Goal: Task Accomplishment & Management: Complete application form

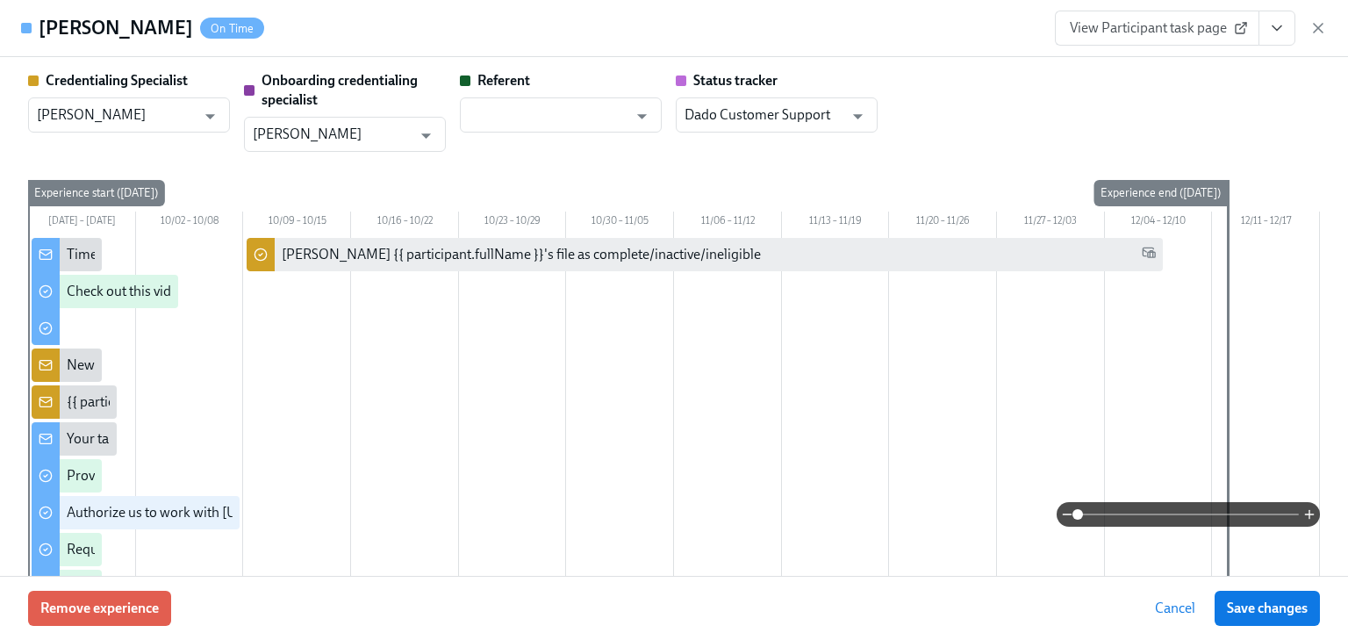
scroll to position [4001, 0]
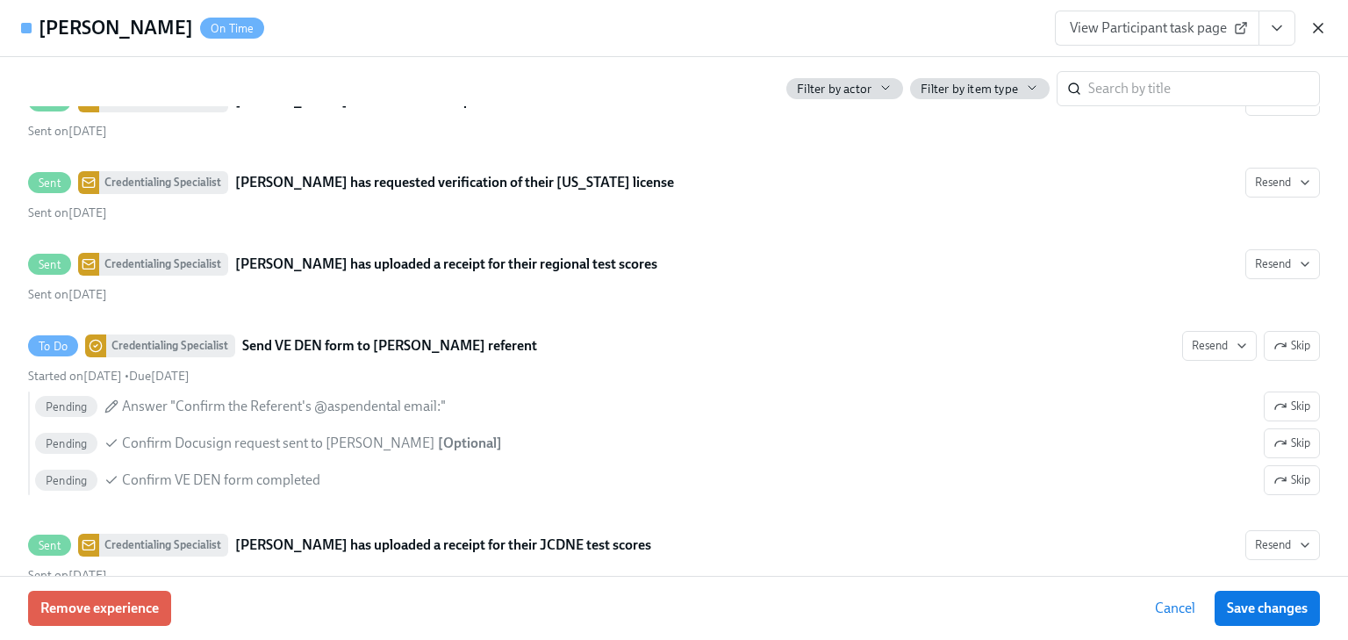
click at [1318, 28] on icon "button" at bounding box center [1318, 28] width 9 height 9
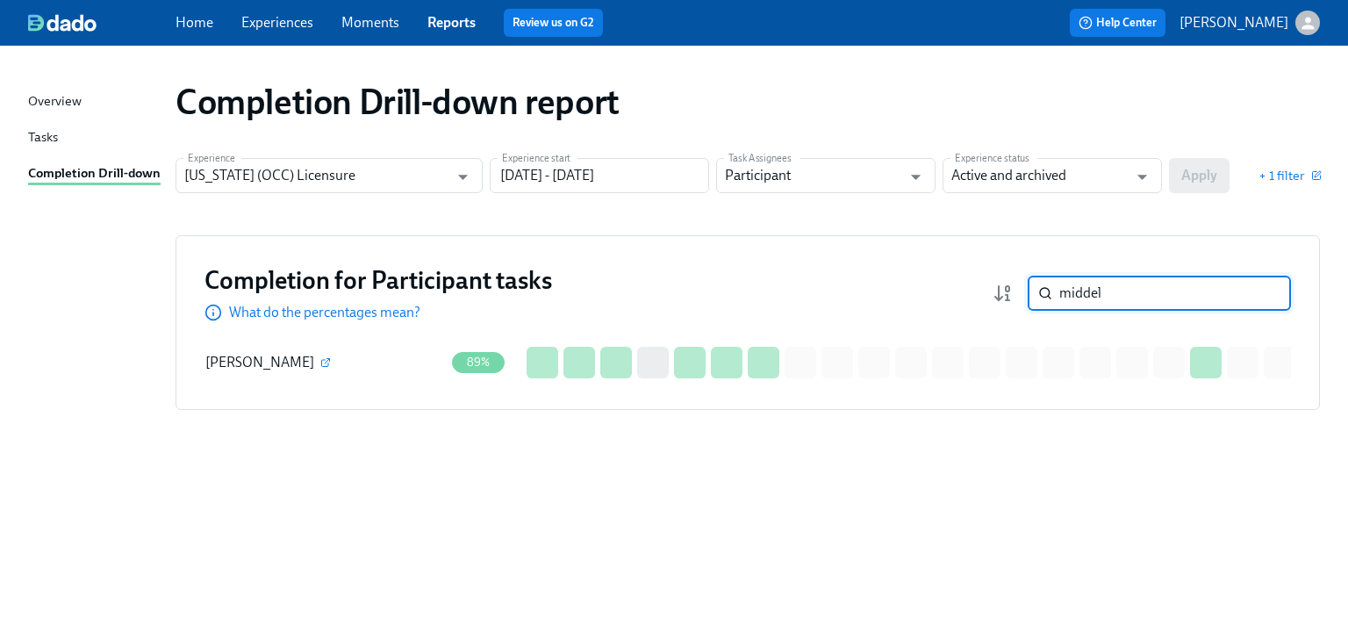
drag, startPoint x: 1120, startPoint y: 284, endPoint x: 930, endPoint y: 295, distance: 189.8
click at [930, 295] on div "Completion for Participant tasks What do the percentages mean? middel ​" at bounding box center [747, 293] width 1086 height 58
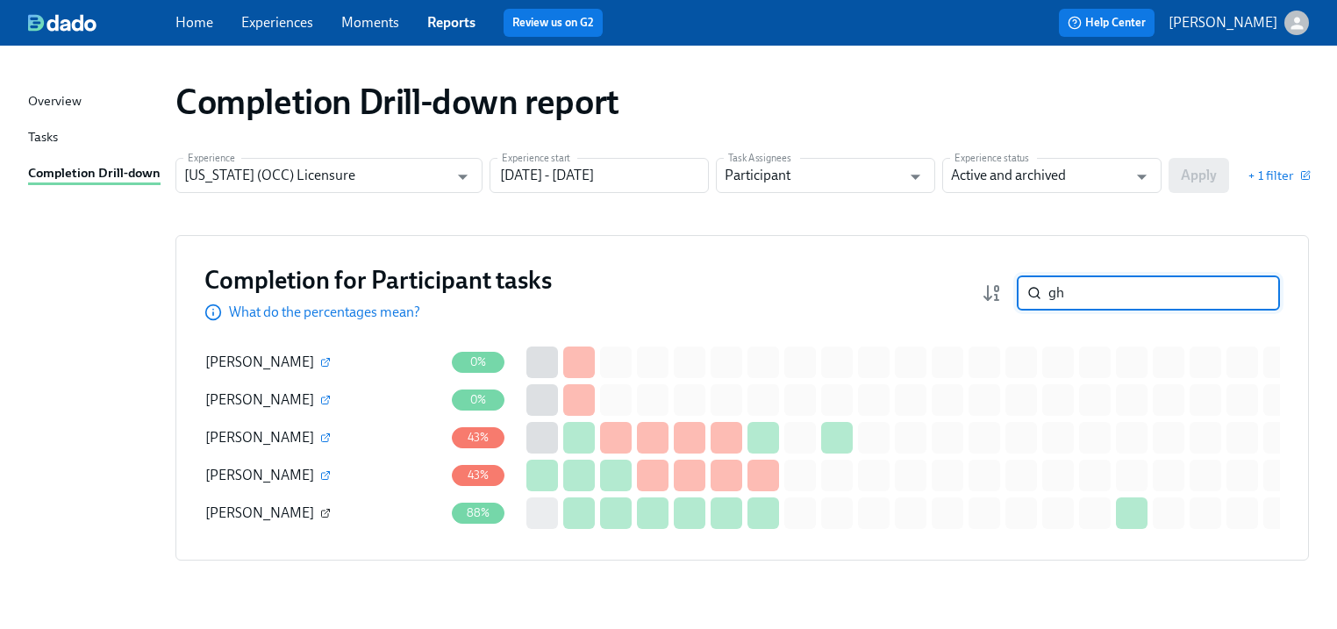
type input "gh"
click at [320, 512] on icon "button" at bounding box center [325, 513] width 11 height 11
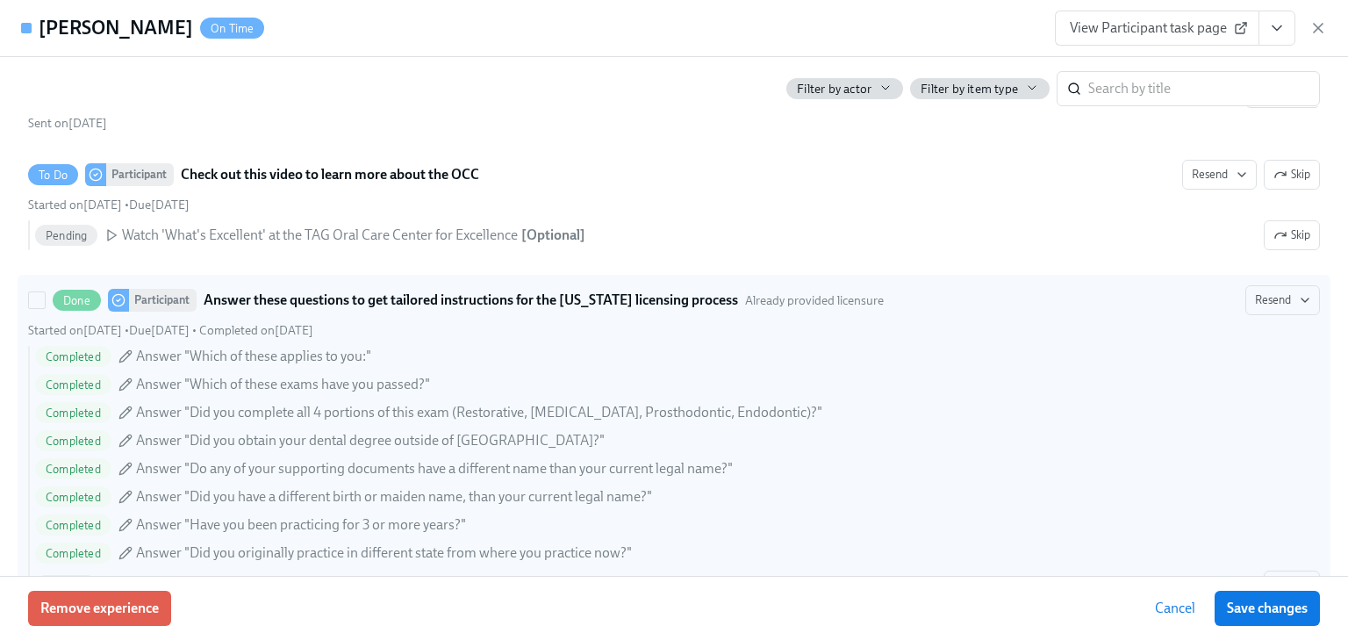
scroll to position [842, 0]
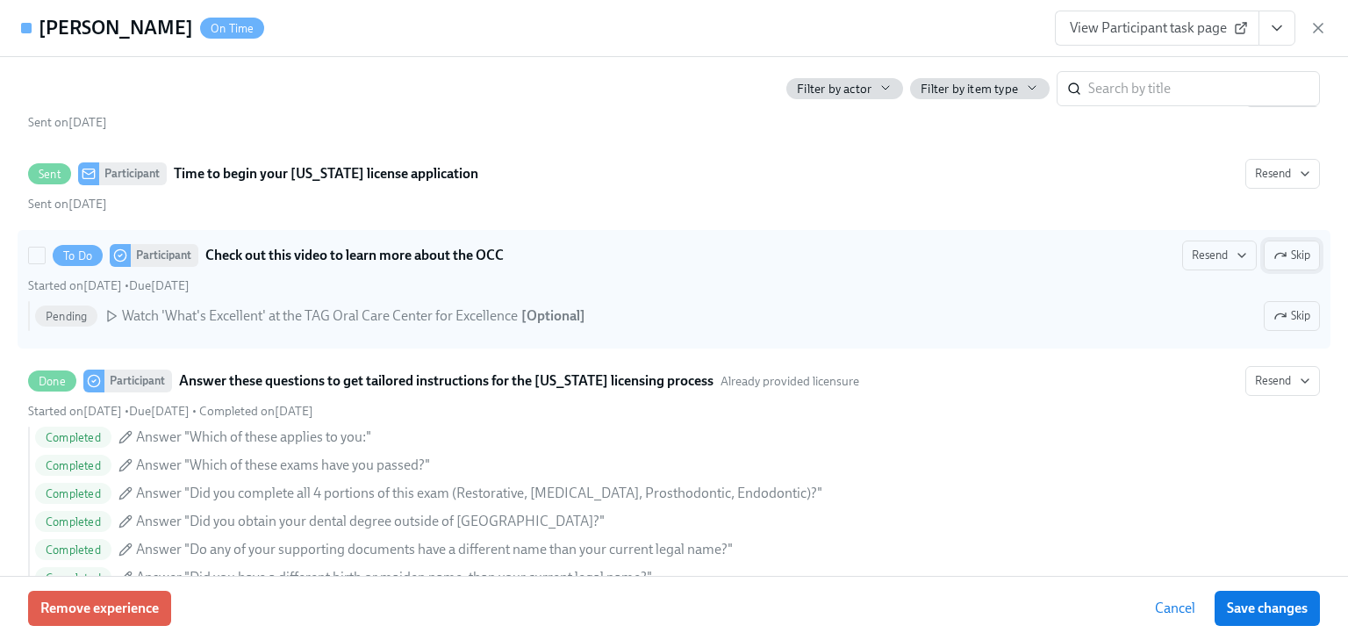
click at [1301, 251] on button "Skip" at bounding box center [1292, 255] width 56 height 30
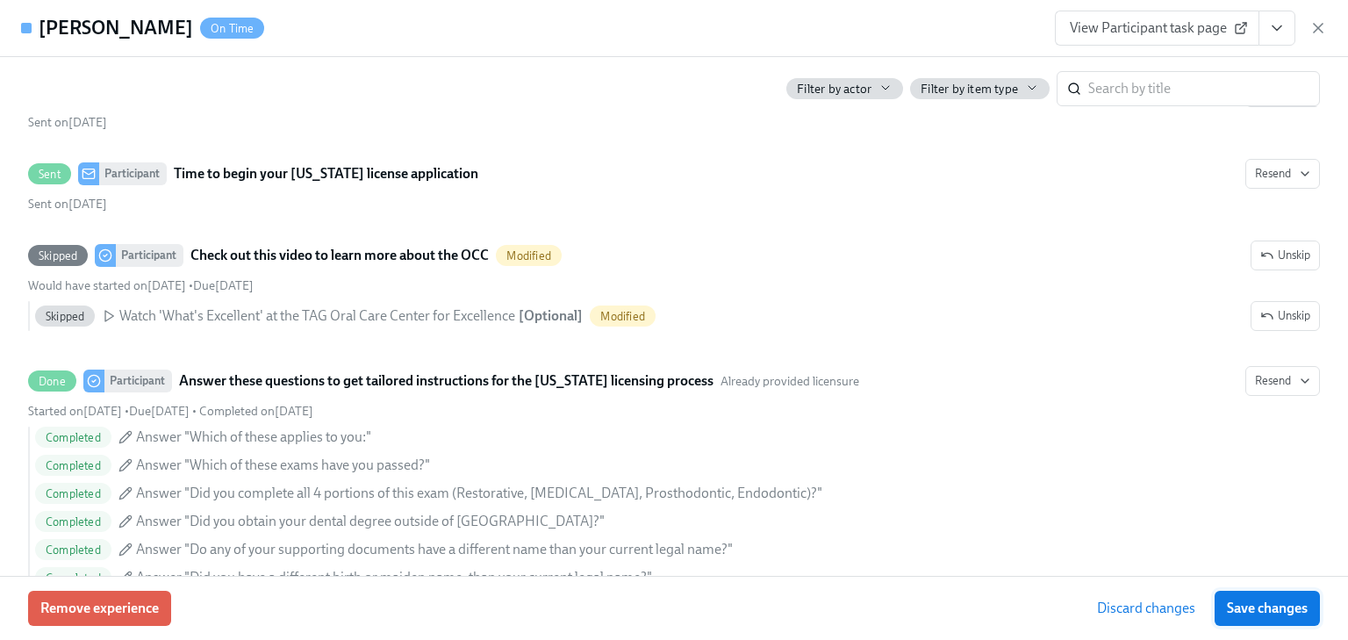
click at [1255, 607] on span "Save changes" at bounding box center [1267, 608] width 81 height 18
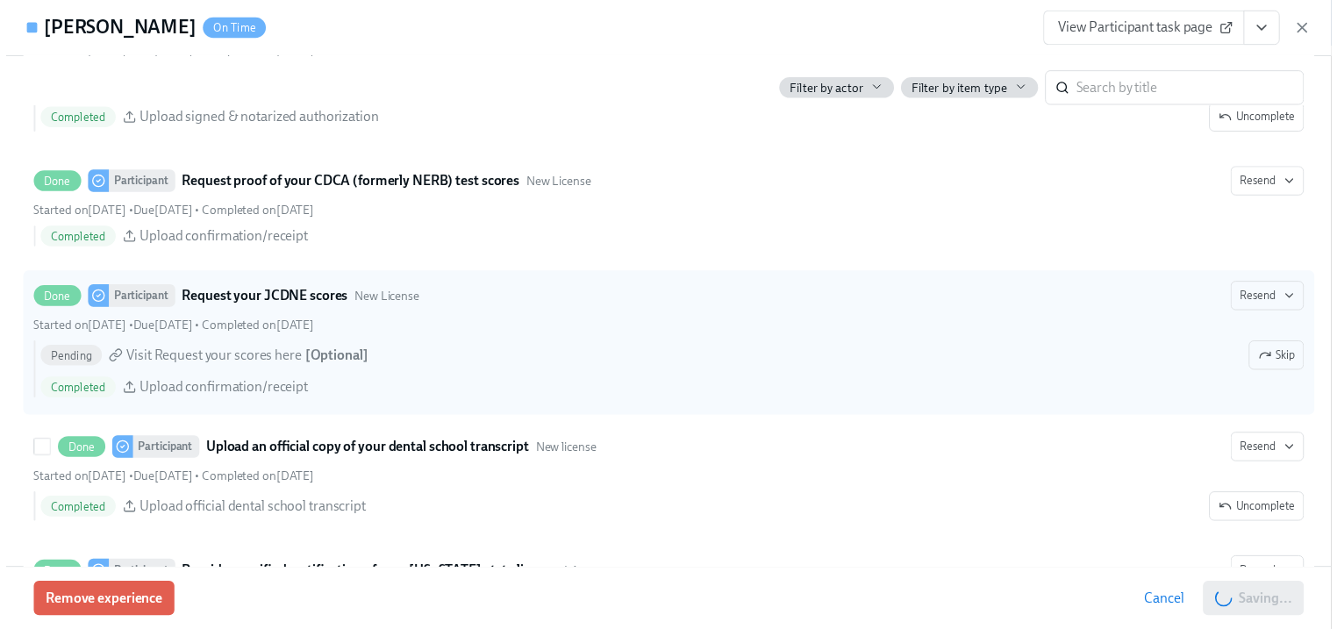
scroll to position [2734, 0]
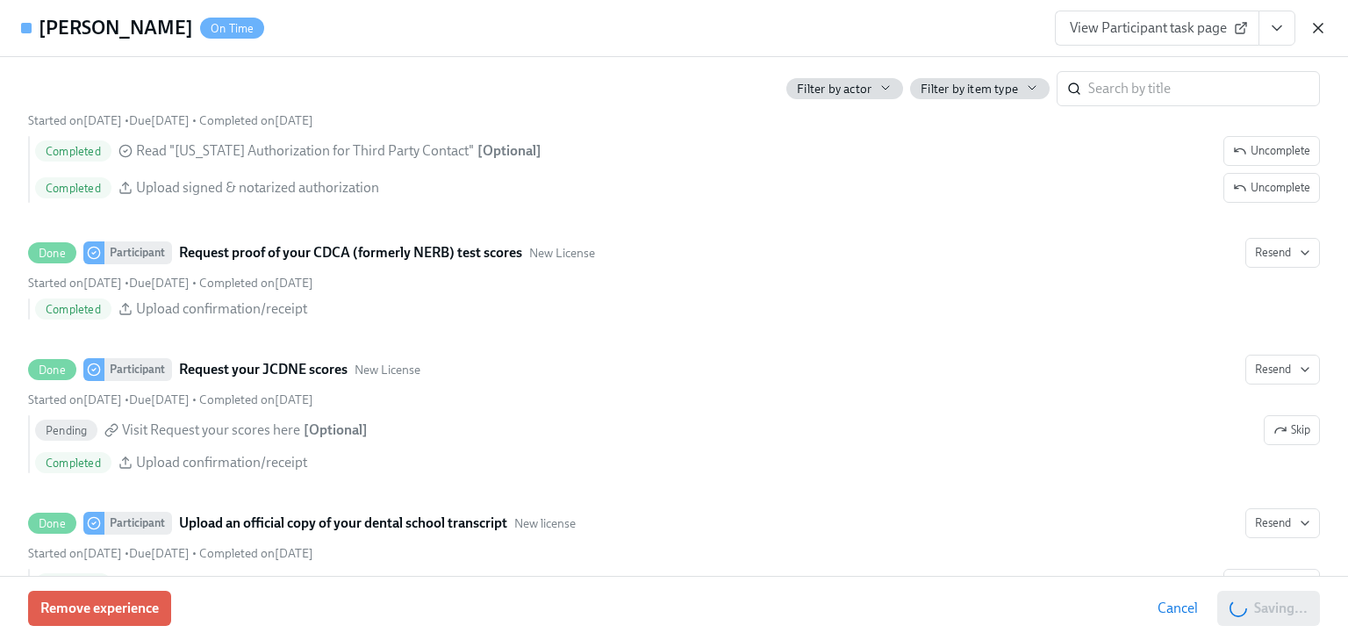
click at [1315, 32] on icon "button" at bounding box center [1318, 28] width 18 height 18
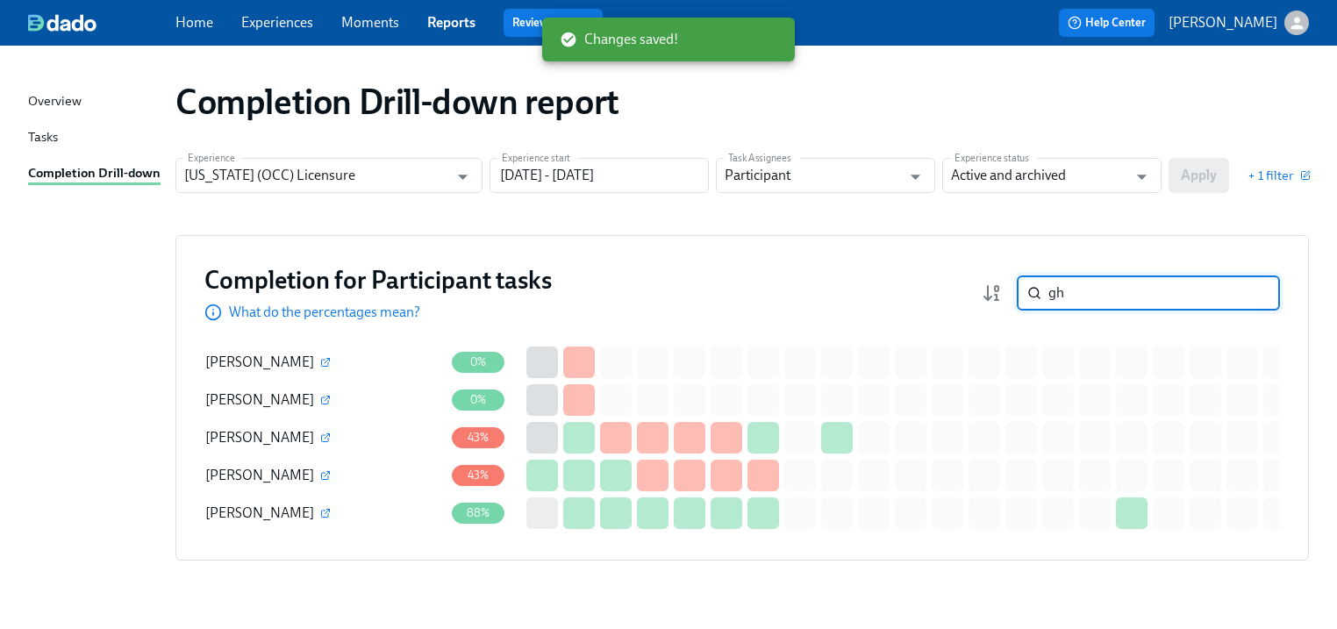
drag, startPoint x: 1078, startPoint y: 302, endPoint x: 982, endPoint y: 292, distance: 96.1
click at [1060, 299] on input "gh" at bounding box center [1165, 293] width 232 height 35
type input "gh"
click at [1086, 292] on input "gh" at bounding box center [1165, 293] width 232 height 35
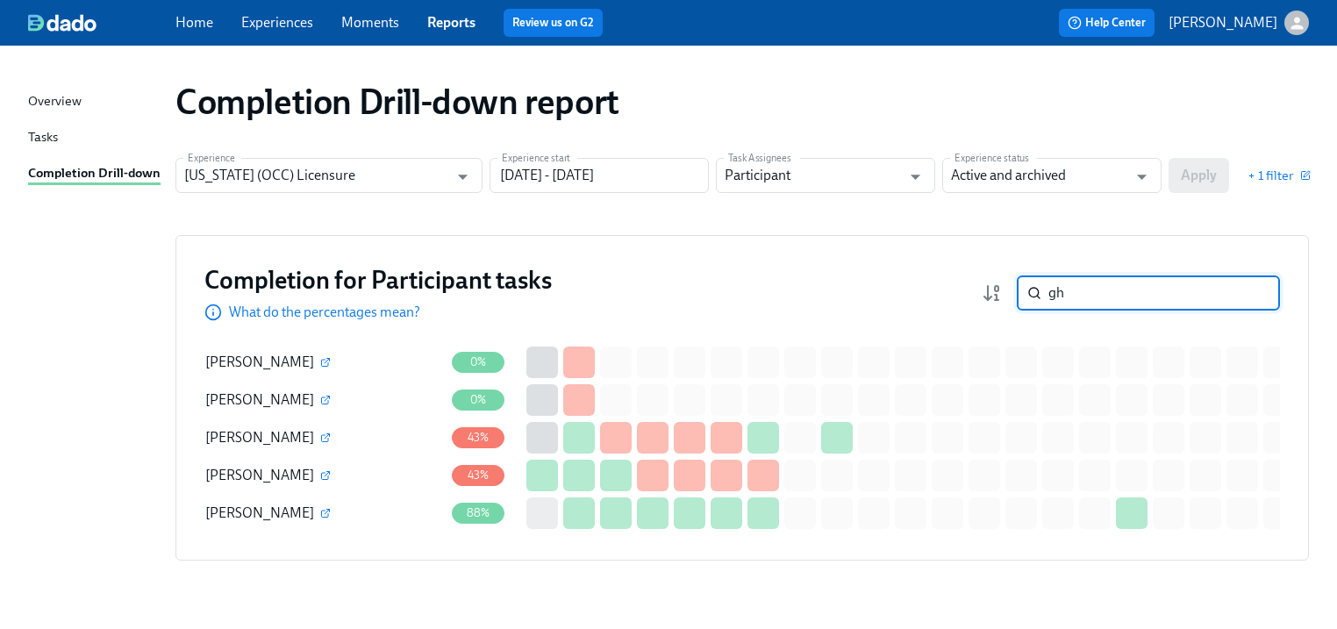
click at [1079, 291] on input "gh" at bounding box center [1165, 293] width 232 height 35
click at [1192, 167] on div "Experience [US_STATE] (OCC) Licensure Experience Experience start [DATE] - [DAT…" at bounding box center [743, 175] width 1134 height 35
drag, startPoint x: 1093, startPoint y: 289, endPoint x: 1021, endPoint y: 283, distance: 73.0
click at [1021, 283] on div "gh ​" at bounding box center [1131, 293] width 298 height 35
click at [1077, 295] on input "search" at bounding box center [1165, 293] width 232 height 35
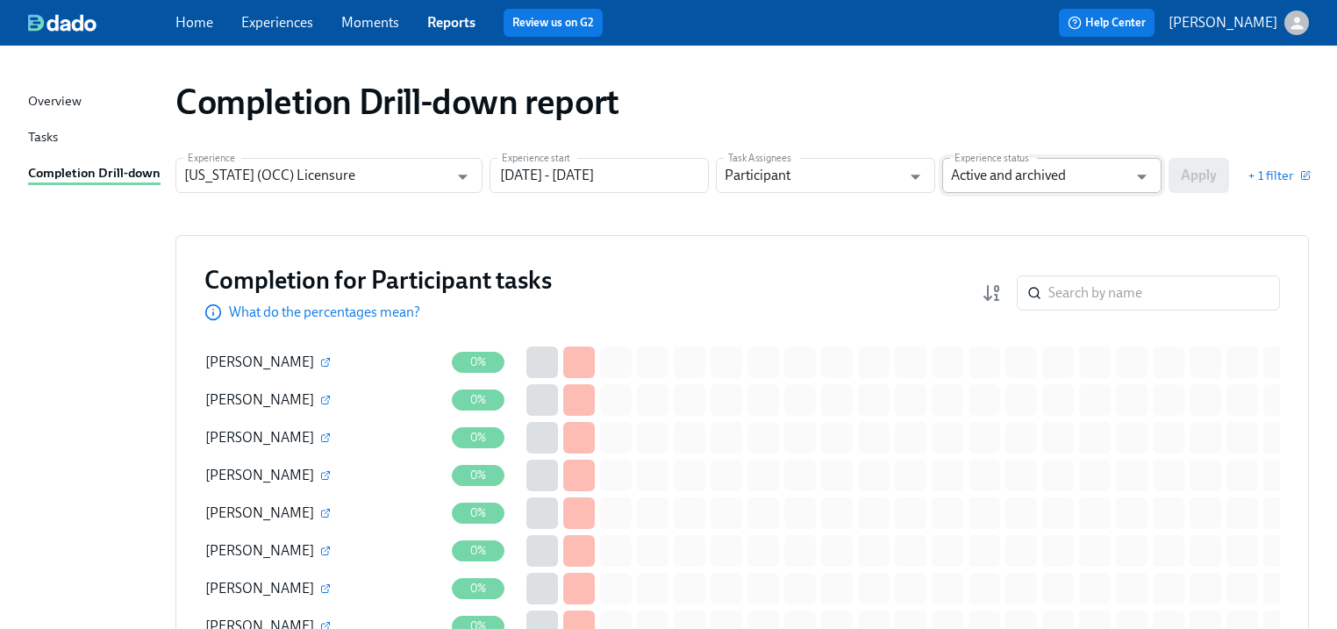
click at [1116, 176] on input "Active and archived" at bounding box center [1039, 175] width 176 height 35
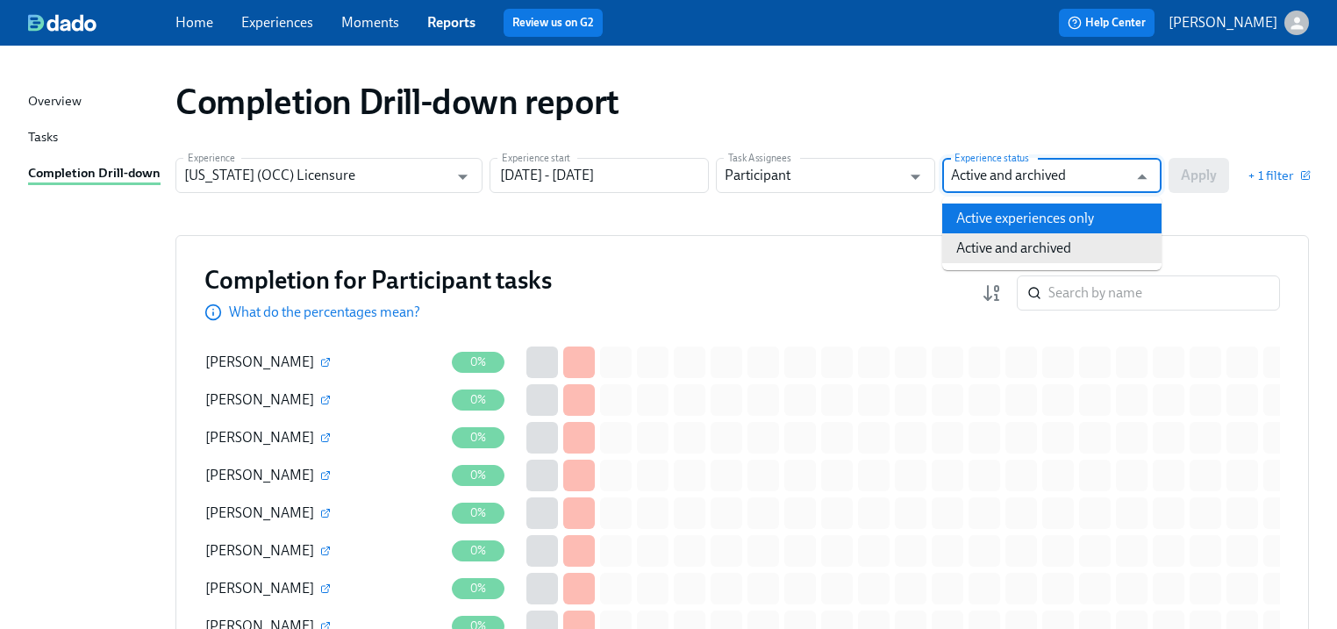
click at [988, 218] on li "Active experiences only" at bounding box center [1051, 219] width 219 height 30
type input "Active experiences only"
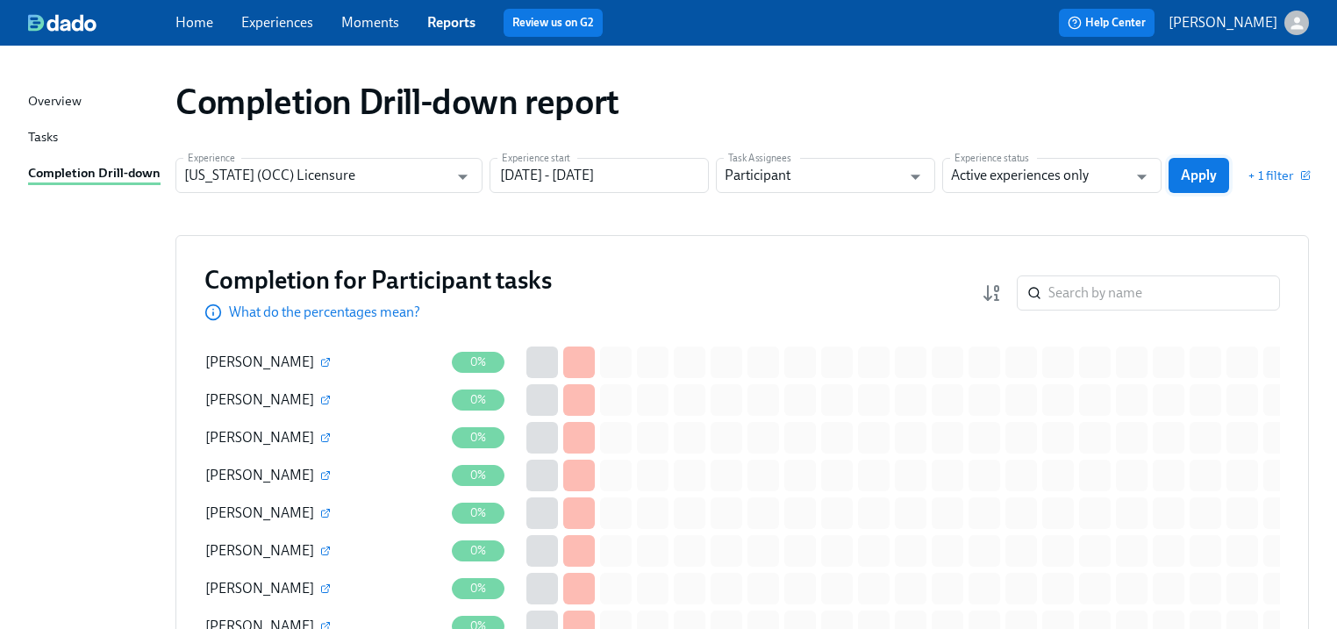
click at [1210, 165] on button "Apply" at bounding box center [1199, 175] width 61 height 35
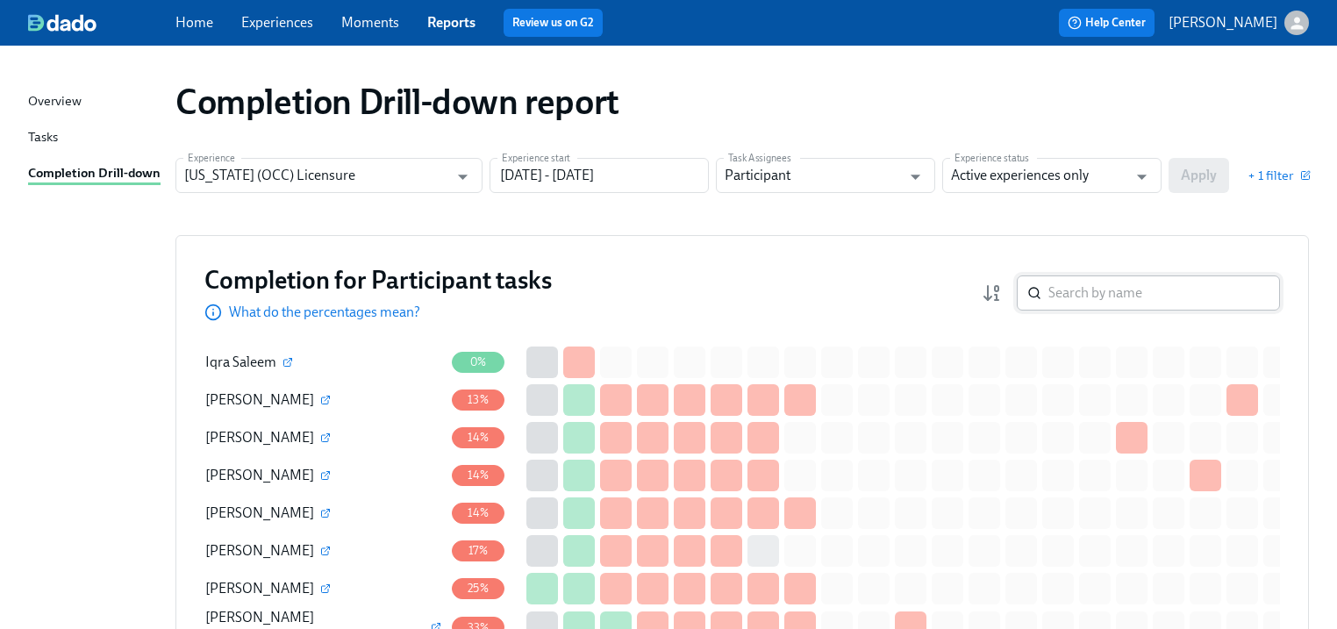
click at [1085, 292] on input "search" at bounding box center [1165, 293] width 232 height 35
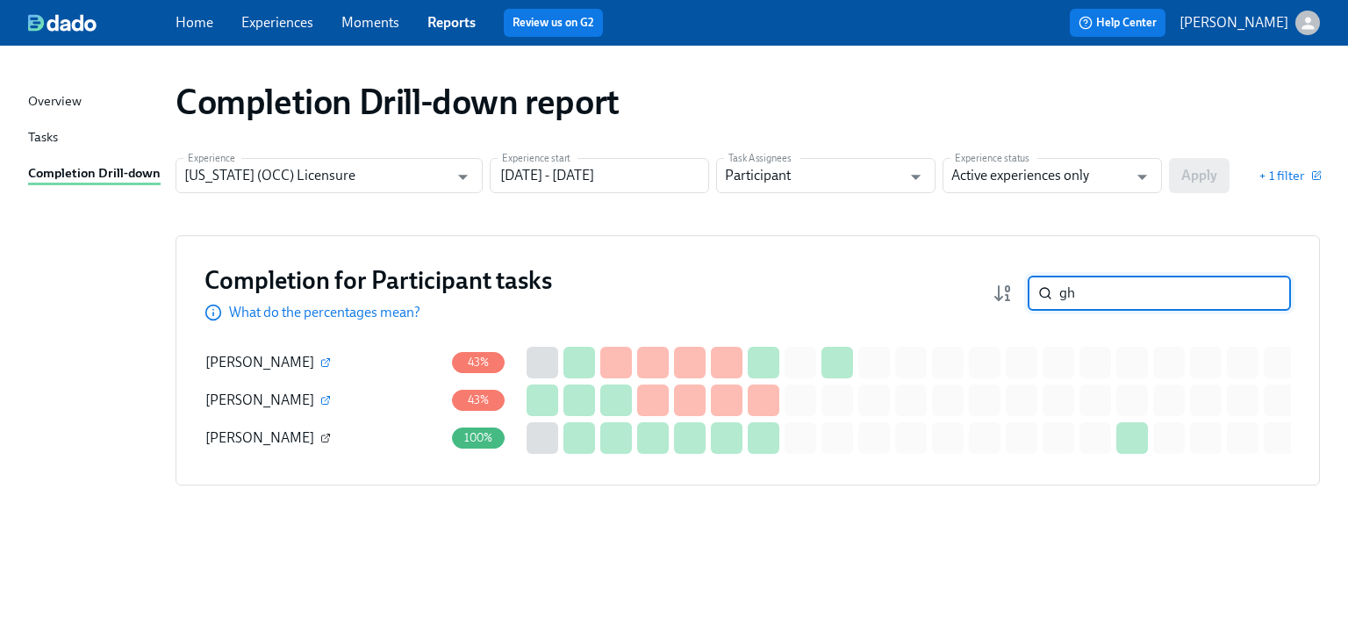
type input "gh"
click at [322, 435] on icon "button" at bounding box center [325, 438] width 7 height 7
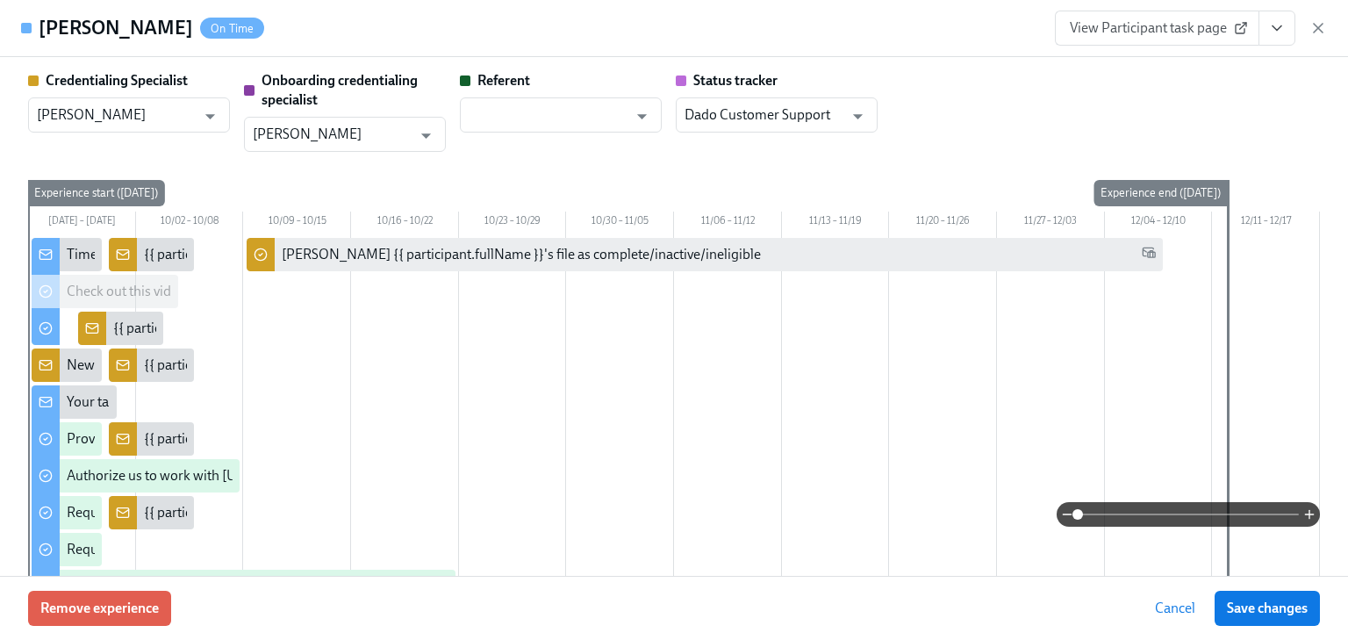
click at [1133, 21] on span "View Participant task page" at bounding box center [1157, 28] width 175 height 18
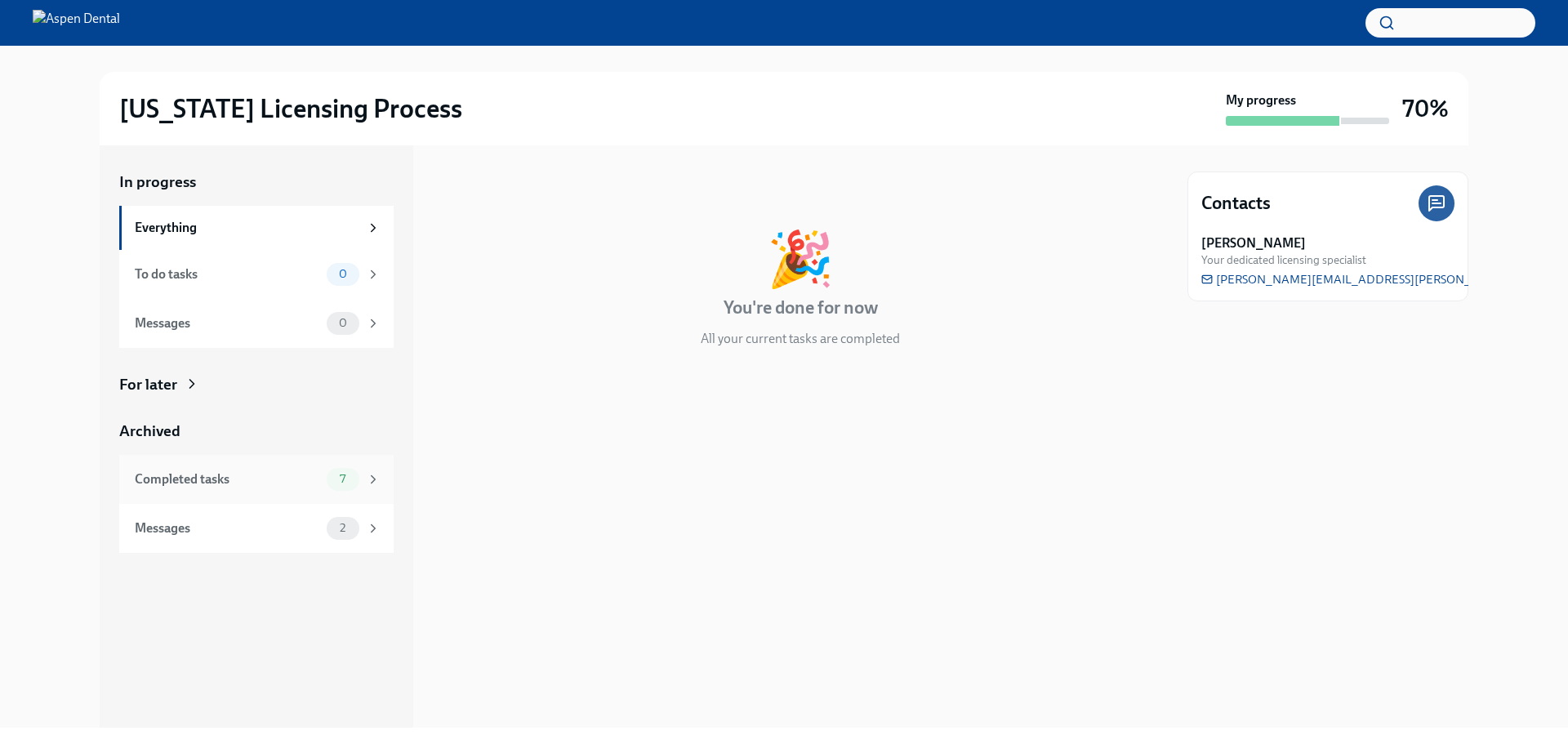
click at [210, 486] on div "Completed tasks" at bounding box center [227, 479] width 185 height 18
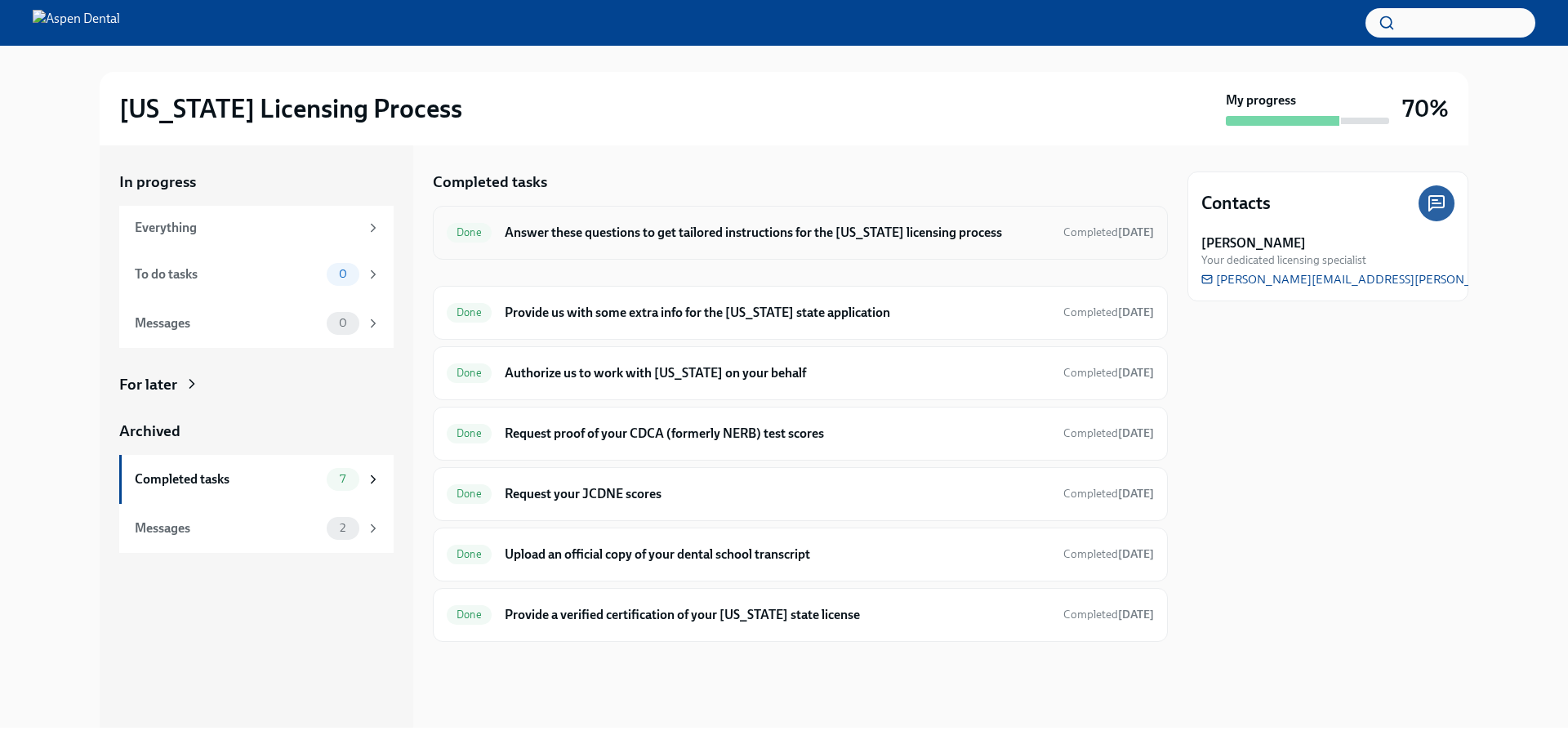
click at [635, 236] on h6 "Answer these questions to get tailored instructions for the [US_STATE] licensin…" at bounding box center [777, 232] width 545 height 18
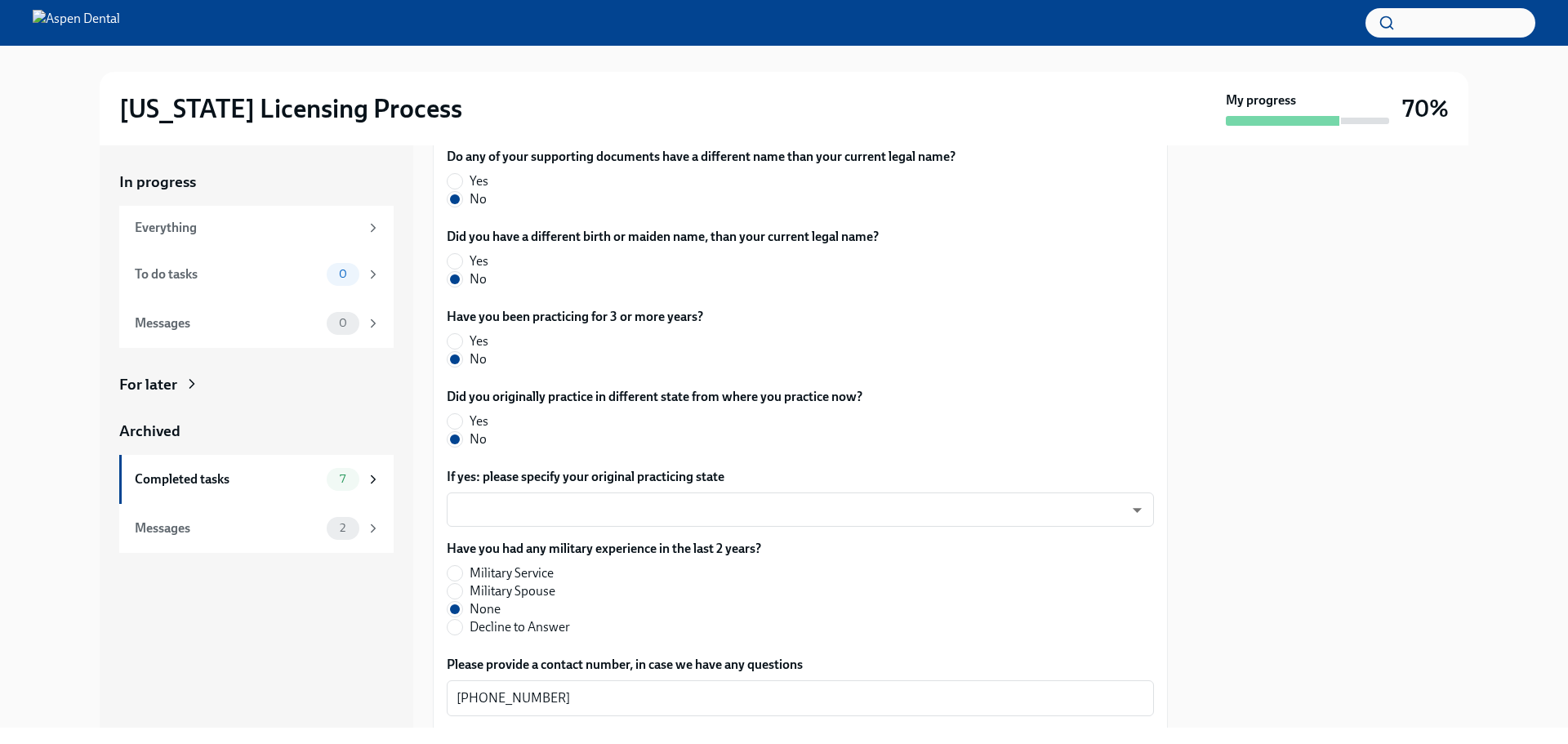
scroll to position [754, 0]
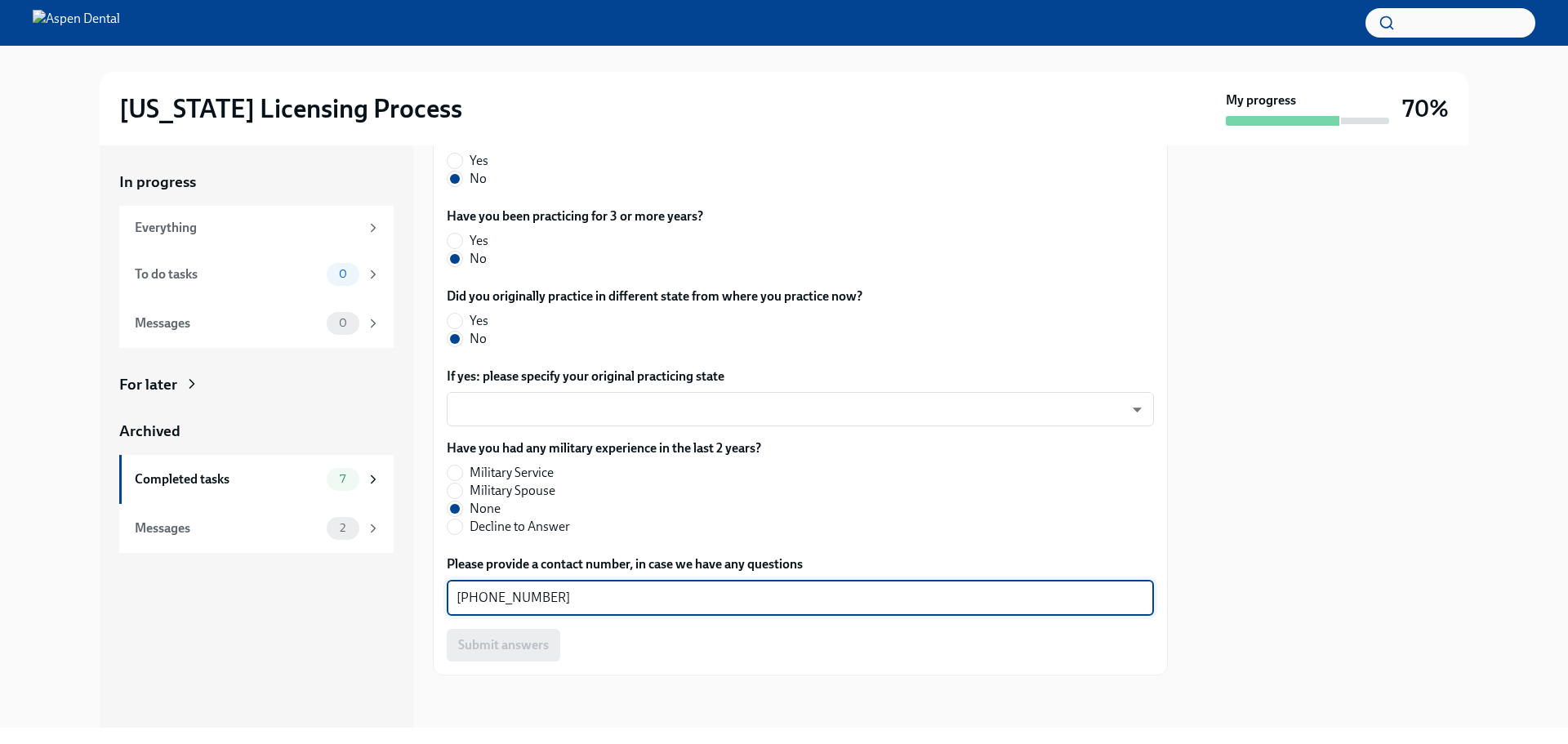
drag, startPoint x: 554, startPoint y: 600, endPoint x: 451, endPoint y: 596, distance: 103.1
click at [451, 596] on div "516-778-2770 x ​" at bounding box center [800, 598] width 707 height 36
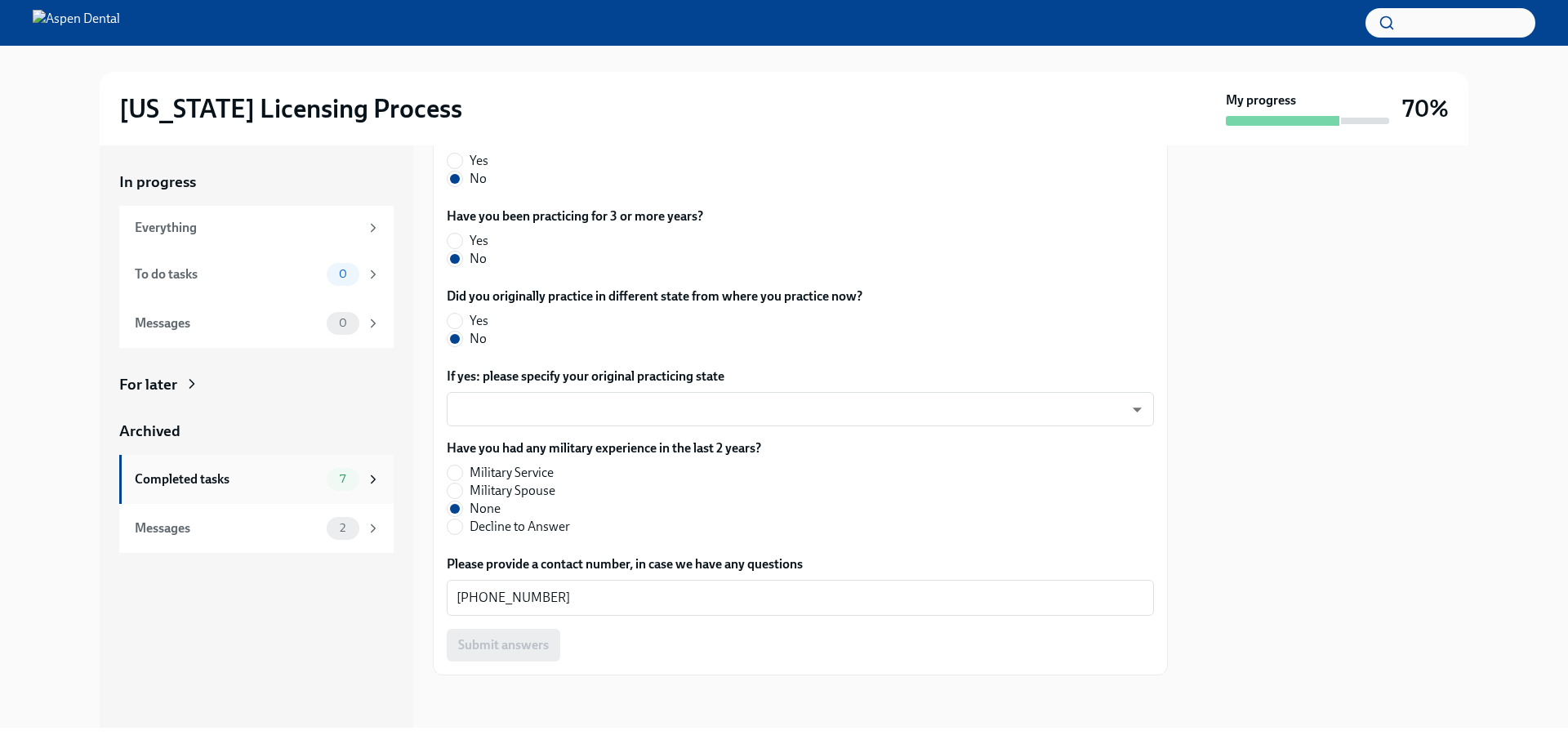
click at [203, 477] on div "Completed tasks" at bounding box center [227, 479] width 185 height 18
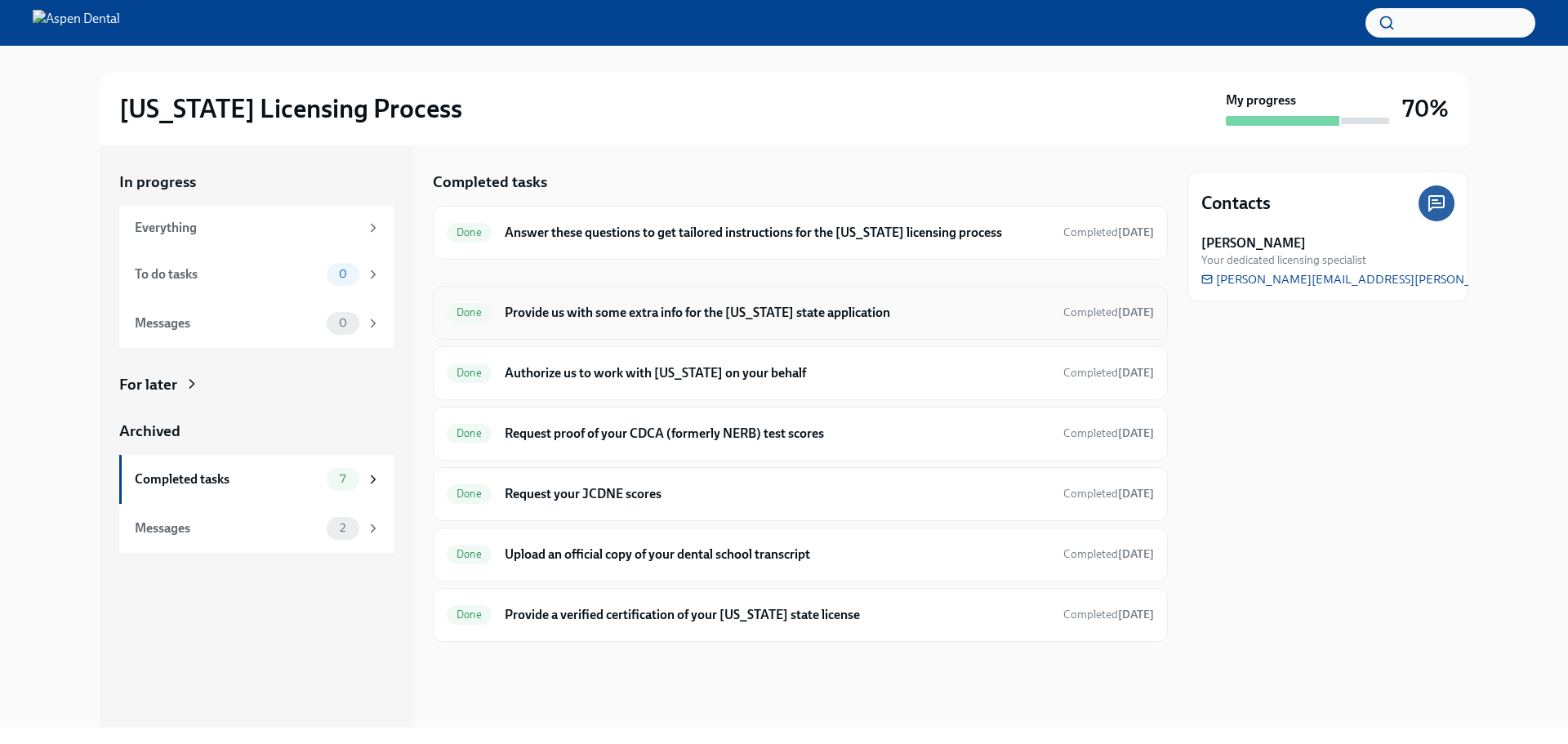
click at [587, 308] on h6 "Provide us with some extra info for the [US_STATE] state application" at bounding box center [777, 312] width 545 height 18
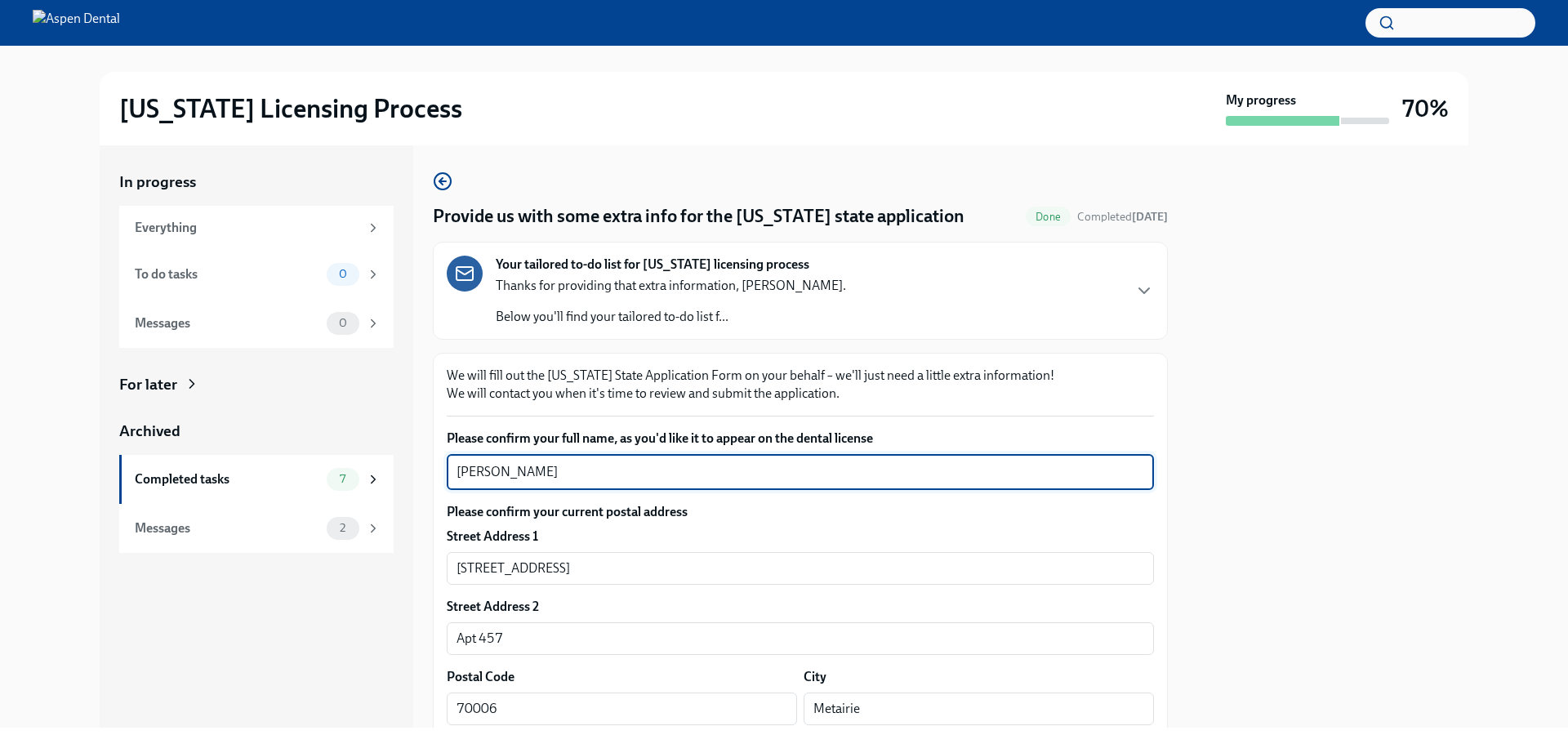
drag, startPoint x: 547, startPoint y: 468, endPoint x: 417, endPoint y: 460, distance: 130.2
click at [417, 460] on div "In progress Everything To do tasks 0 Messages 0 For later Archived Completed ta…" at bounding box center [784, 437] width 1369 height 583
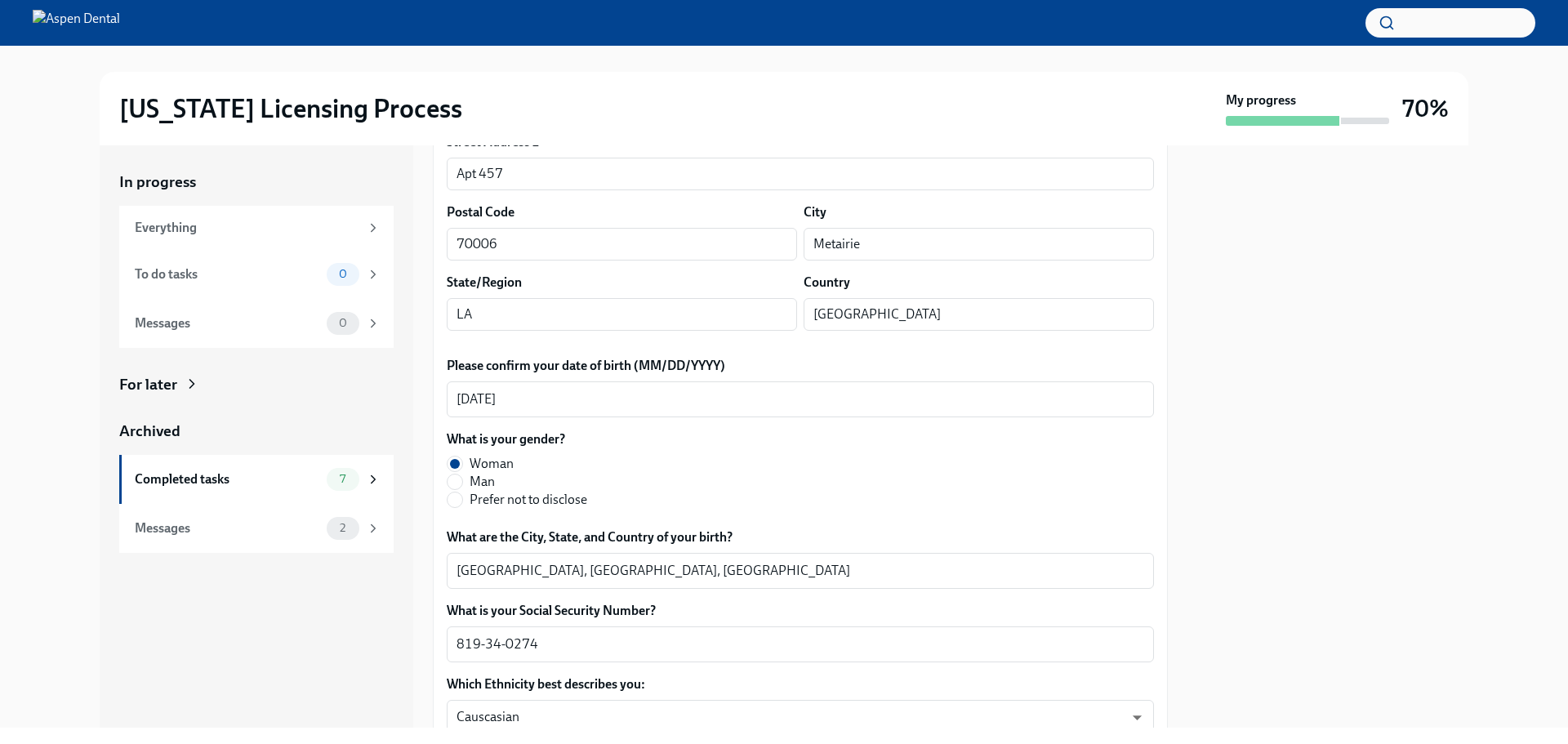
scroll to position [491, 0]
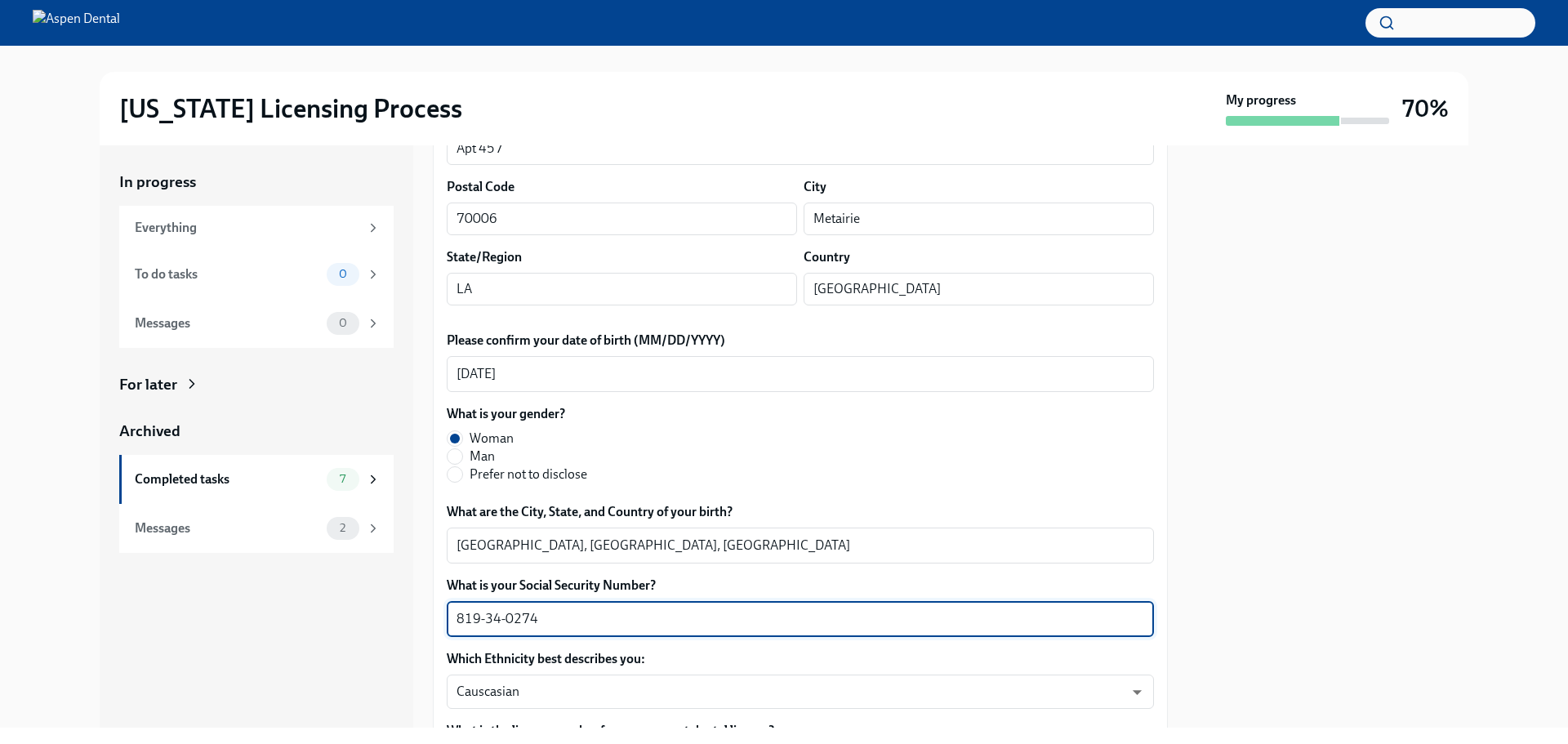
drag, startPoint x: 483, startPoint y: 615, endPoint x: 421, endPoint y: 617, distance: 62.0
click at [415, 615] on div "In progress Everything To do tasks 0 Messages 0 For later Archived Completed ta…" at bounding box center [784, 437] width 1369 height 583
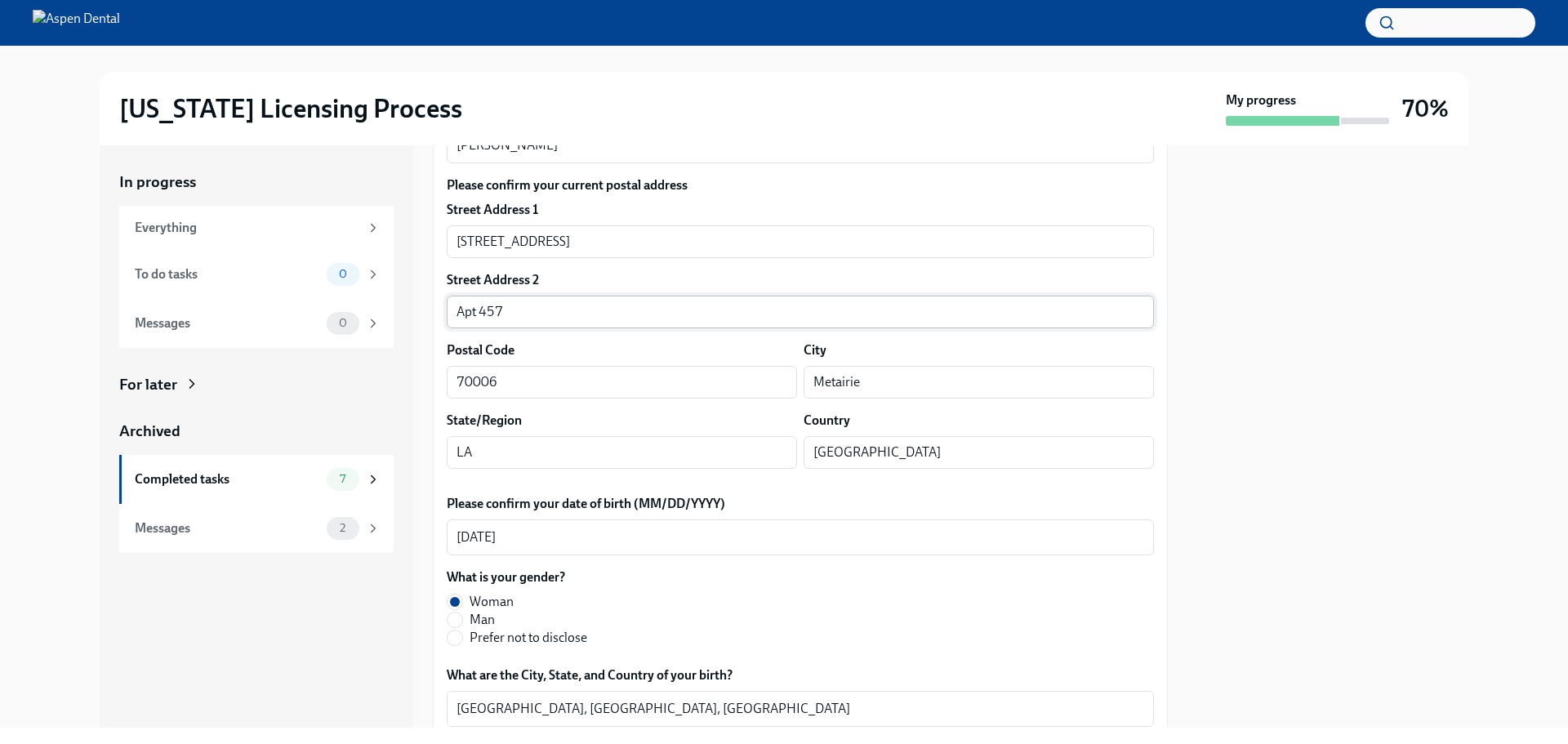
scroll to position [245, 0]
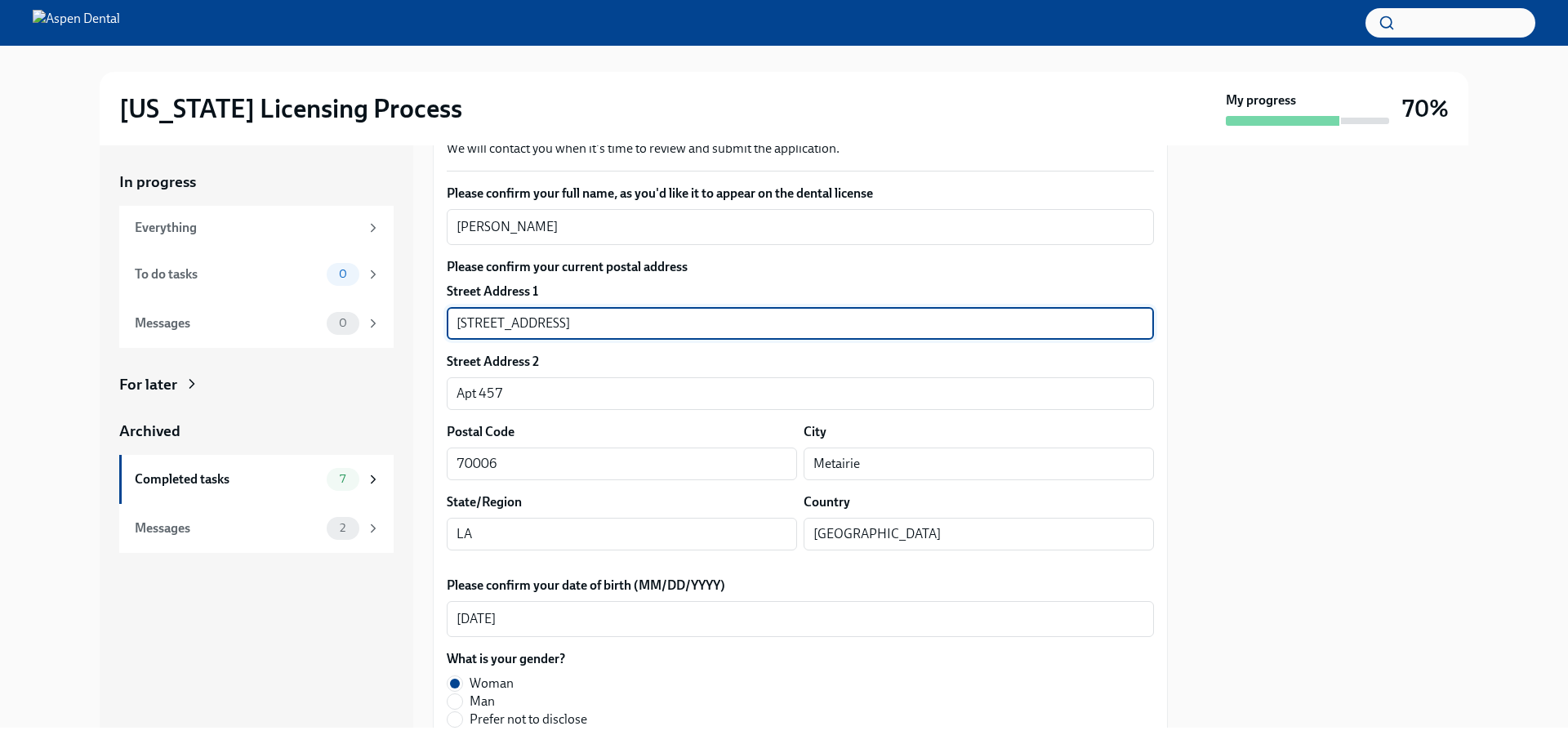
drag, startPoint x: 599, startPoint y: 318, endPoint x: 429, endPoint y: 318, distance: 170.0
click at [429, 318] on div "In progress Everything To do tasks 0 Messages 0 For later Archived Completed ta…" at bounding box center [784, 437] width 1369 height 583
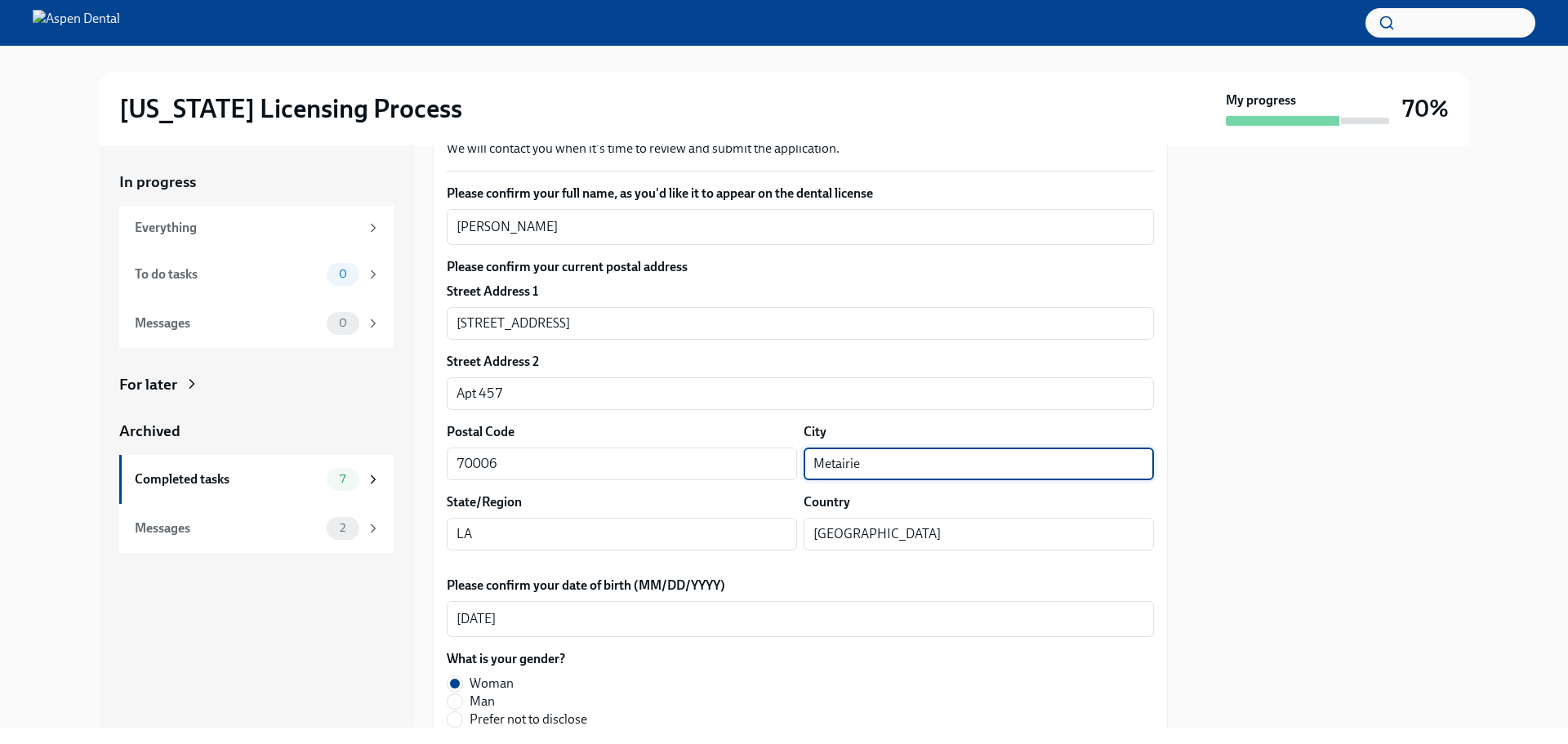
drag, startPoint x: 868, startPoint y: 463, endPoint x: 797, endPoint y: 463, distance: 71.0
click at [803, 463] on input "Metairie" at bounding box center [978, 464] width 350 height 33
click at [250, 603] on div "In progress Everything To do tasks 0 Messages 0 For later Archived Completed ta…" at bounding box center [256, 437] width 314 height 583
